Goal: Task Accomplishment & Management: Use online tool/utility

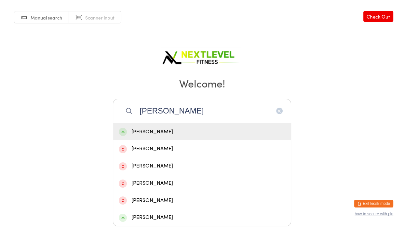
type input "[PERSON_NAME]"
click at [163, 131] on div "[PERSON_NAME]" at bounding box center [202, 132] width 167 height 9
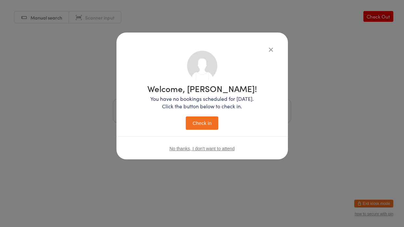
click at [194, 127] on button "Check in" at bounding box center [202, 123] width 33 height 13
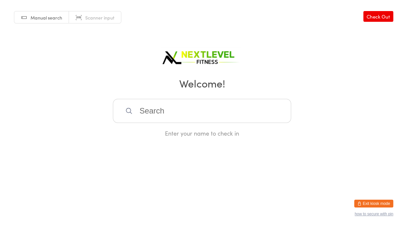
click at [173, 116] on input "search" at bounding box center [202, 111] width 178 height 24
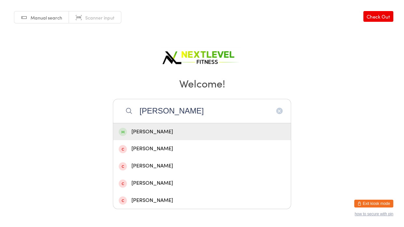
type input "[PERSON_NAME]"
click at [159, 132] on div "[PERSON_NAME]" at bounding box center [202, 132] width 167 height 9
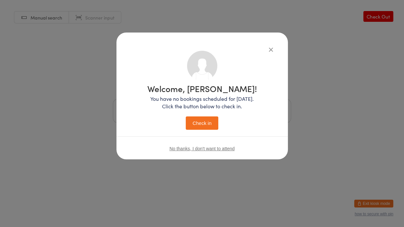
click at [189, 120] on button "Check in" at bounding box center [202, 123] width 33 height 13
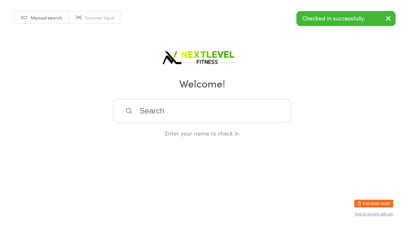
click at [183, 116] on input "search" at bounding box center [202, 111] width 178 height 24
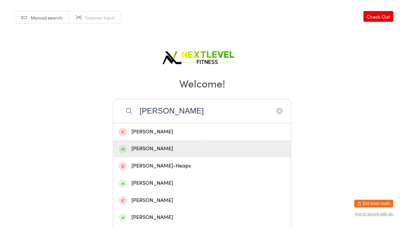
type input "[PERSON_NAME]"
click at [168, 147] on div "[PERSON_NAME]" at bounding box center [202, 149] width 167 height 9
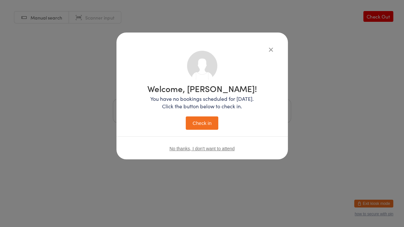
click at [206, 128] on button "Check in" at bounding box center [202, 123] width 33 height 13
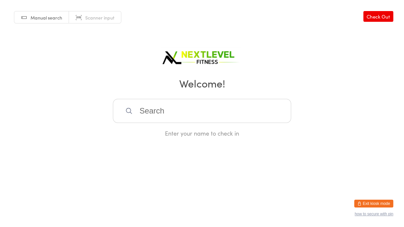
click at [197, 92] on div "Manual search Scanner input Check Out Welcome! Enter your name to check in" at bounding box center [202, 68] width 404 height 137
click at [198, 103] on input "search" at bounding box center [202, 111] width 178 height 24
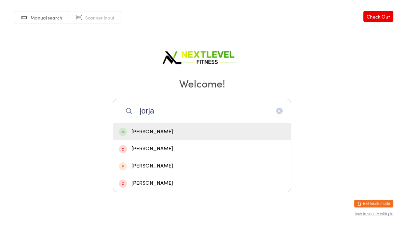
type input "jorja"
click at [171, 135] on div "[PERSON_NAME]" at bounding box center [202, 131] width 178 height 17
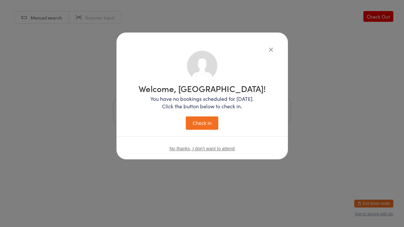
click at [201, 121] on button "Check in" at bounding box center [202, 123] width 33 height 13
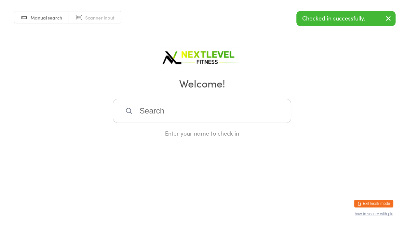
click at [180, 115] on input "search" at bounding box center [202, 111] width 178 height 24
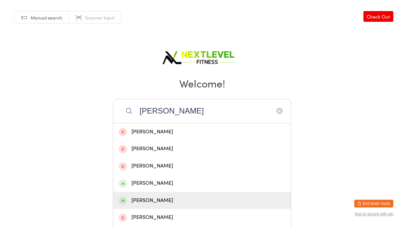
type input "[PERSON_NAME]"
click at [159, 187] on div "[PERSON_NAME]" at bounding box center [202, 200] width 167 height 9
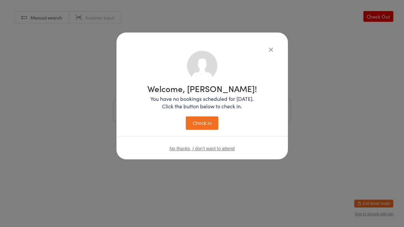
click at [212, 126] on button "Check in" at bounding box center [202, 123] width 33 height 13
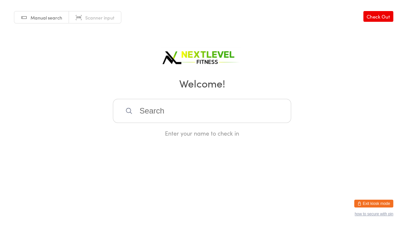
click at [168, 115] on input "search" at bounding box center [202, 111] width 178 height 24
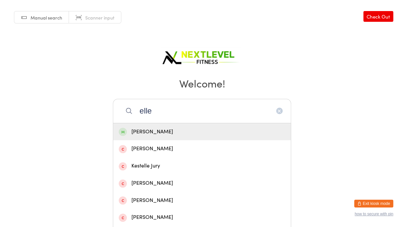
type input "elle"
click at [156, 128] on div "[PERSON_NAME]" at bounding box center [202, 132] width 167 height 9
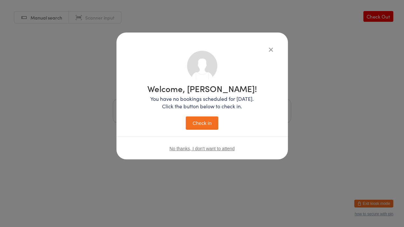
click at [206, 127] on button "Check in" at bounding box center [202, 123] width 33 height 13
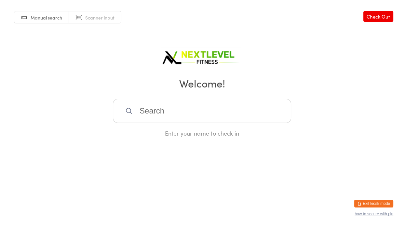
click at [212, 100] on input "search" at bounding box center [202, 111] width 178 height 24
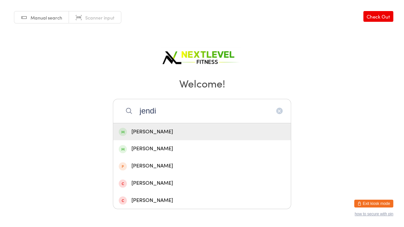
type input "jendi"
click at [198, 129] on div "[PERSON_NAME]" at bounding box center [202, 132] width 167 height 9
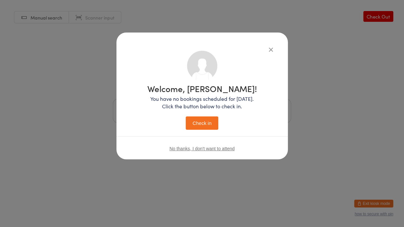
click at [210, 123] on button "Check in" at bounding box center [202, 123] width 33 height 13
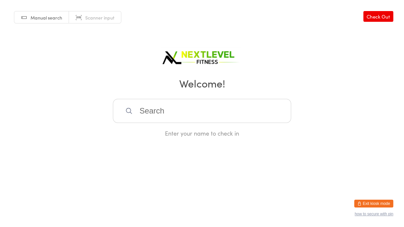
click at [203, 117] on input "search" at bounding box center [202, 111] width 178 height 24
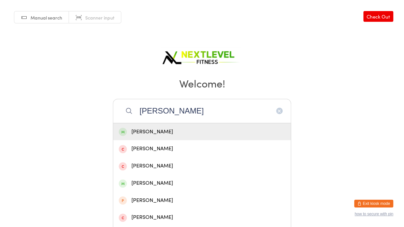
type input "[PERSON_NAME]"
click at [153, 133] on div "[PERSON_NAME]" at bounding box center [202, 132] width 167 height 9
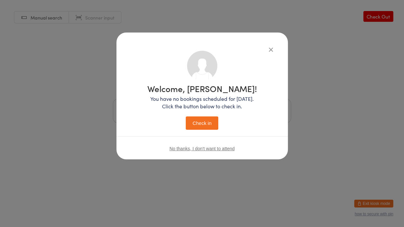
click at [213, 122] on button "Check in" at bounding box center [202, 123] width 33 height 13
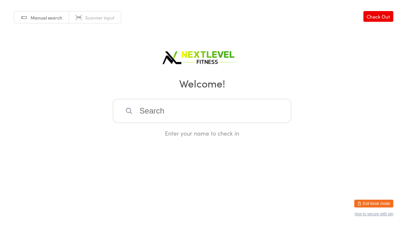
click at [158, 115] on input "search" at bounding box center [202, 111] width 178 height 24
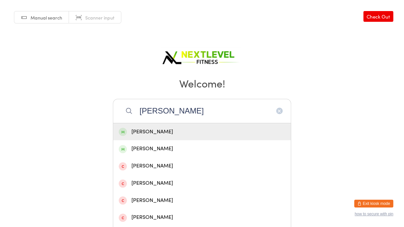
type input "[PERSON_NAME]"
click at [163, 133] on div "[PERSON_NAME]" at bounding box center [202, 132] width 167 height 9
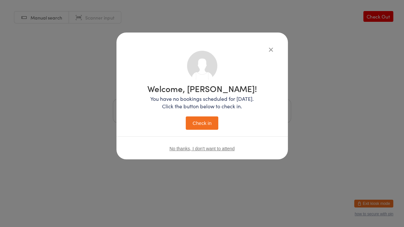
click at [207, 125] on button "Check in" at bounding box center [202, 123] width 33 height 13
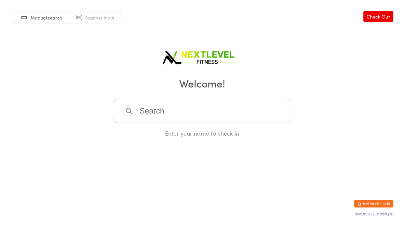
click at [170, 111] on input "search" at bounding box center [202, 111] width 178 height 24
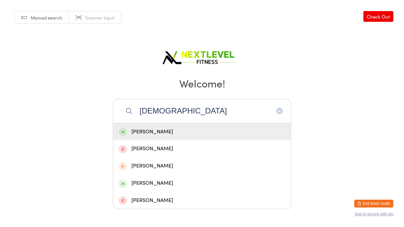
type input "[DEMOGRAPHIC_DATA]"
click at [160, 130] on div "[PERSON_NAME]" at bounding box center [202, 132] width 167 height 9
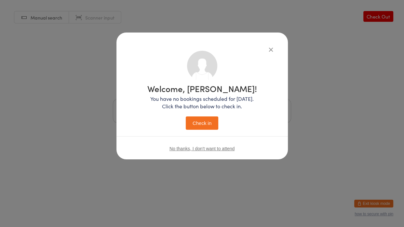
click at [199, 122] on button "Check in" at bounding box center [202, 123] width 33 height 13
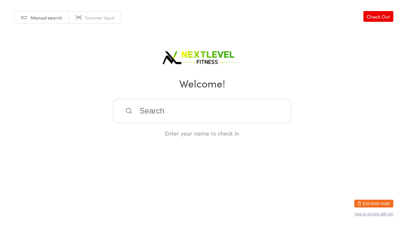
click at [199, 122] on input "search" at bounding box center [202, 111] width 178 height 24
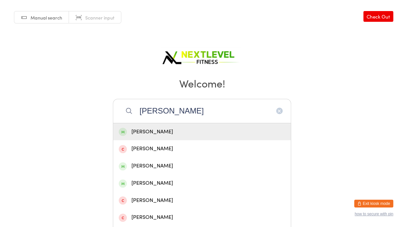
type input "[PERSON_NAME]"
click at [157, 130] on div "[PERSON_NAME]" at bounding box center [202, 132] width 167 height 9
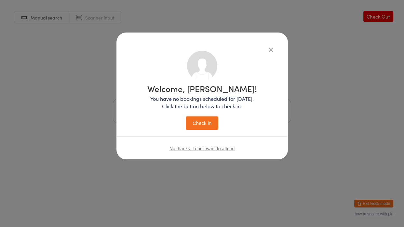
click at [196, 118] on button "Check in" at bounding box center [202, 123] width 33 height 13
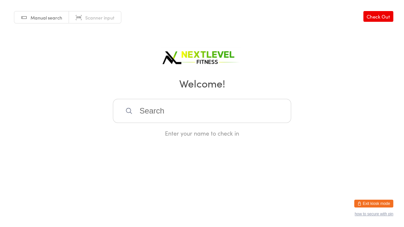
click at [143, 111] on input "search" at bounding box center [202, 111] width 178 height 24
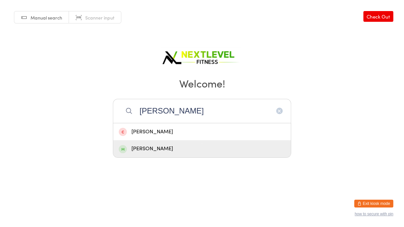
type input "[PERSON_NAME]"
click at [145, 154] on div "[PERSON_NAME]" at bounding box center [202, 148] width 178 height 17
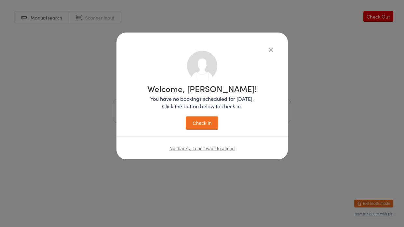
click at [206, 119] on button "Check in" at bounding box center [202, 123] width 33 height 13
